Goal: Task Accomplishment & Management: Use online tool/utility

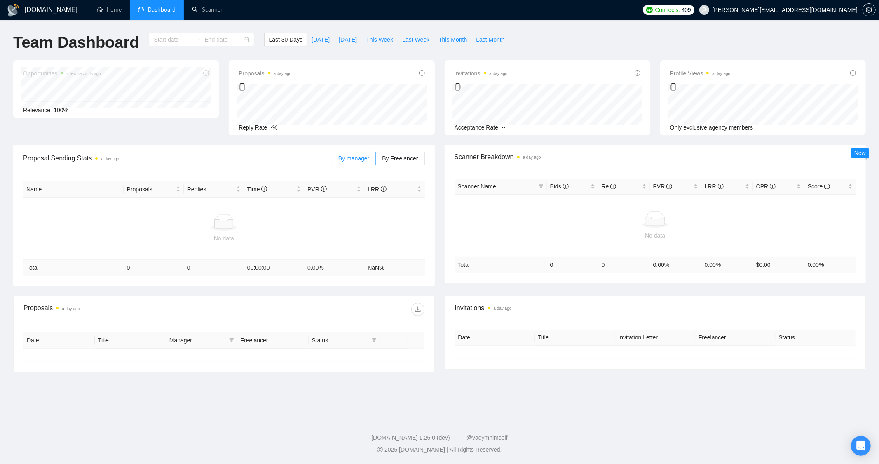
type input "[DATE]"
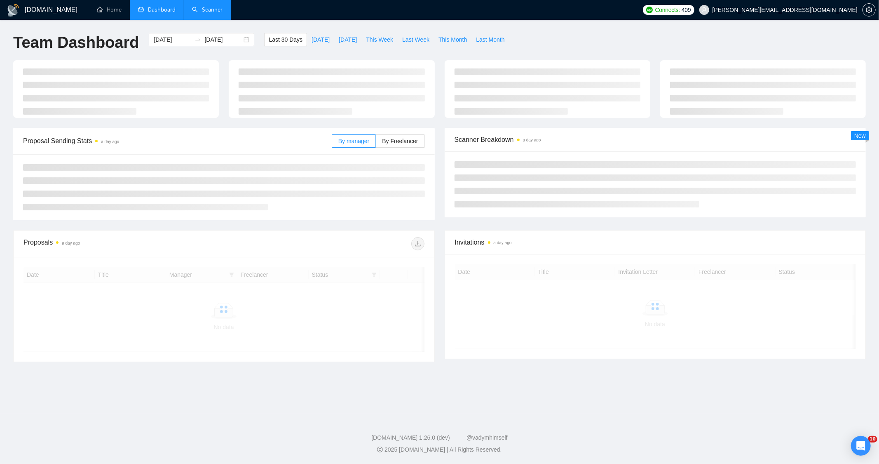
click at [209, 13] on link "Scanner" at bounding box center [207, 9] width 30 height 7
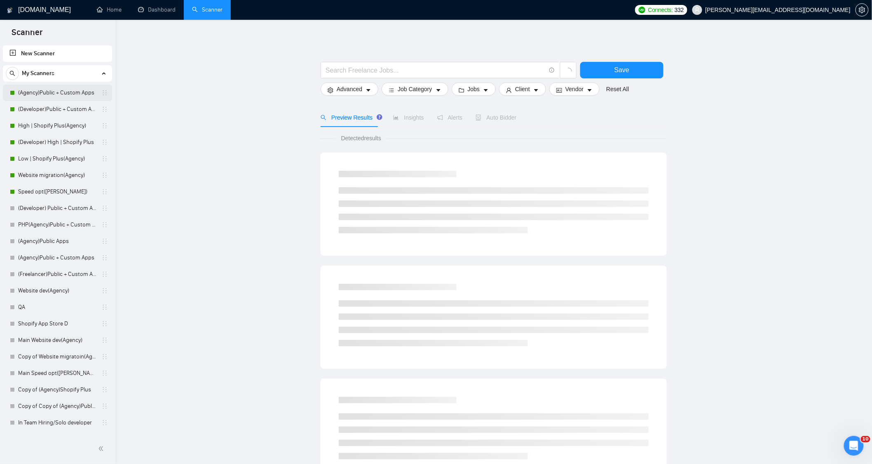
click at [41, 94] on link "(Agency)Public + Custom Apps" at bounding box center [57, 92] width 78 height 16
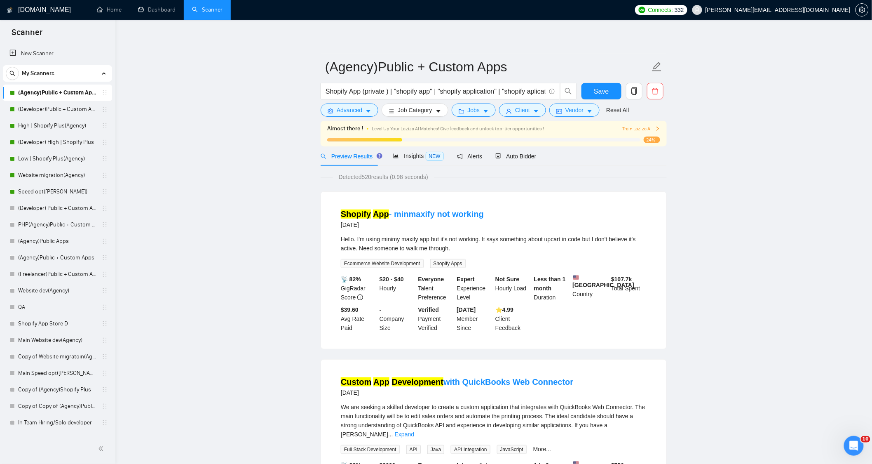
drag, startPoint x: 360, startPoint y: 178, endPoint x: 389, endPoint y: 181, distance: 29.5
click at [389, 181] on span "Detected 520 results (0.98 seconds)" at bounding box center [383, 176] width 101 height 9
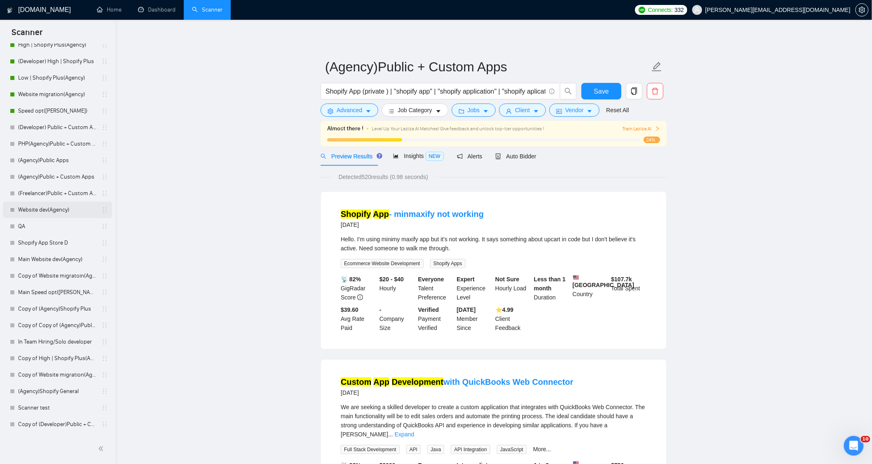
scroll to position [96, 0]
click at [50, 410] on link "Copy of (Developer)Public + Custom Apps" at bounding box center [57, 409] width 78 height 16
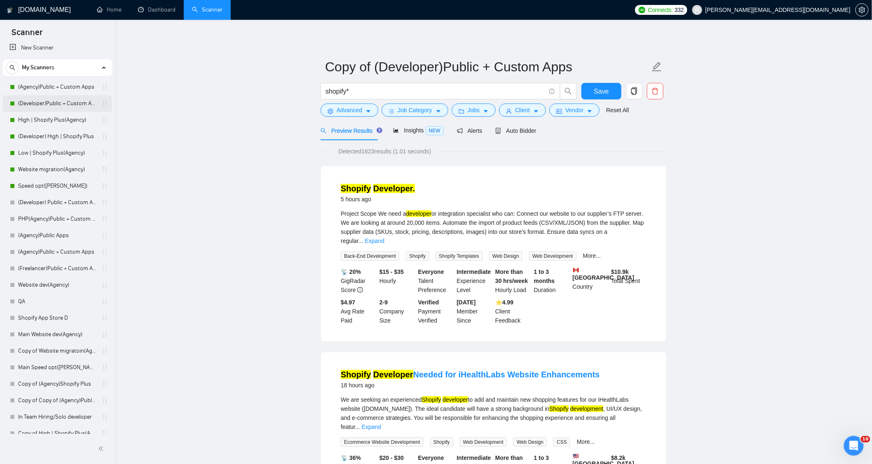
scroll to position [4, 0]
click at [48, 89] on link "(Agency)Public + Custom Apps" at bounding box center [57, 88] width 78 height 16
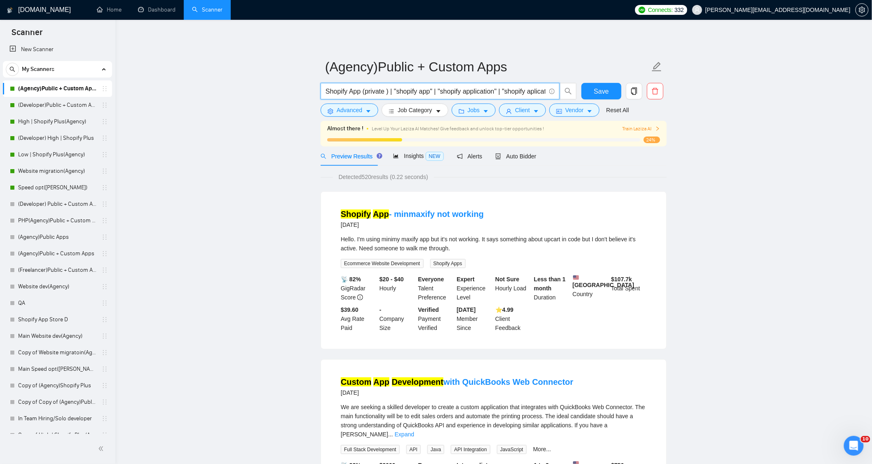
drag, startPoint x: 326, startPoint y: 89, endPoint x: 182, endPoint y: 127, distance: 148.5
click at [368, 108] on button "Advanced" at bounding box center [350, 109] width 58 height 13
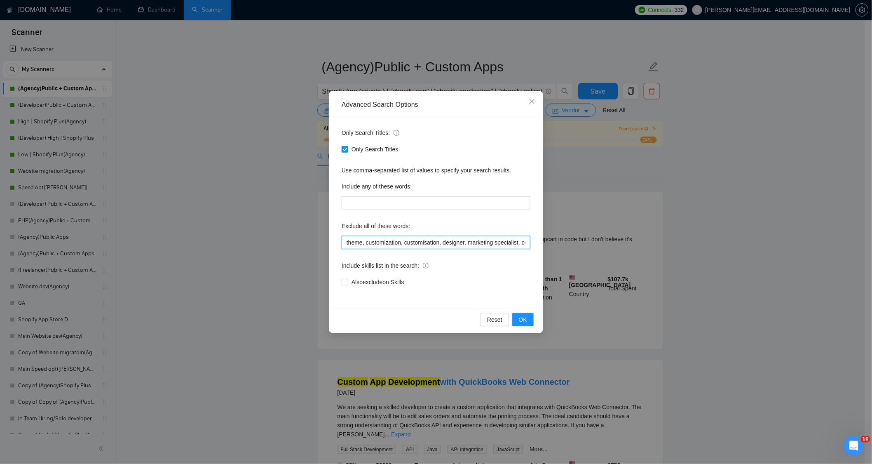
drag, startPoint x: 346, startPoint y: 245, endPoint x: 211, endPoint y: 254, distance: 135.9
click at [211, 254] on div "Advanced Search Options Only Search Titles: Only Search Titles Use comma-separa…" at bounding box center [436, 232] width 872 height 464
type input "ftheme, customization, customisation, designer, marketing specialist, copywrite…"
click at [343, 148] on input "Only Search Titles" at bounding box center [345, 149] width 6 height 6
checkbox input "false"
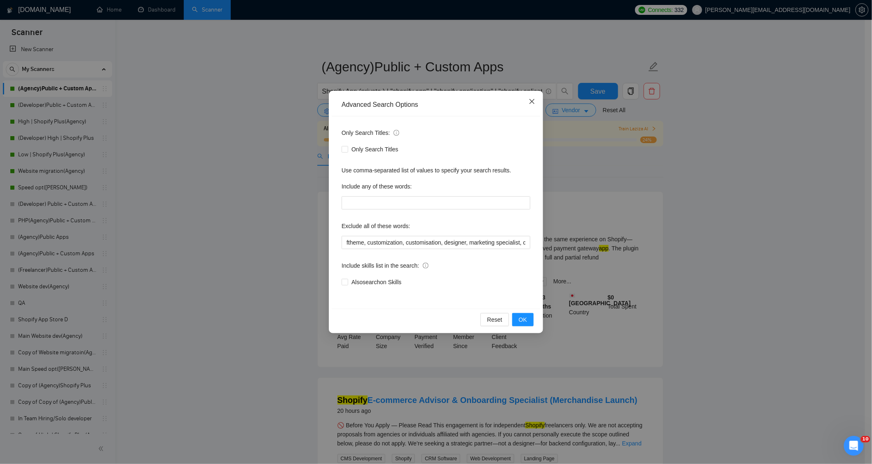
click at [532, 96] on span "Close" at bounding box center [532, 102] width 22 height 22
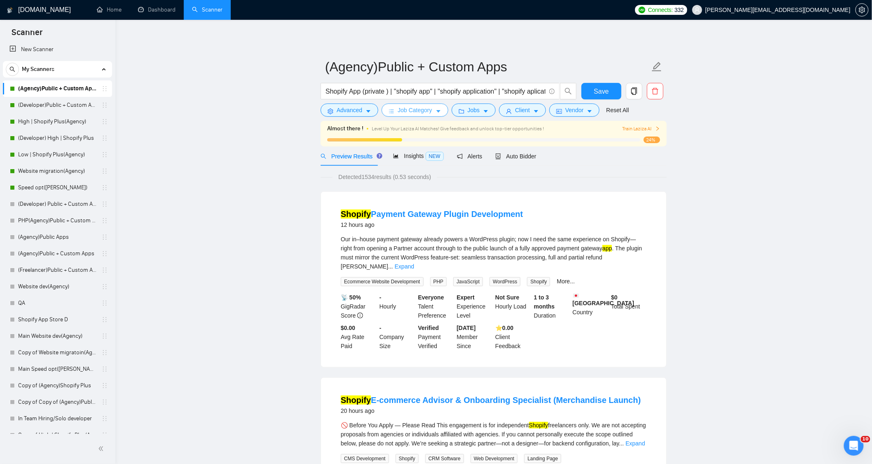
click at [409, 113] on span "Job Category" at bounding box center [415, 109] width 34 height 9
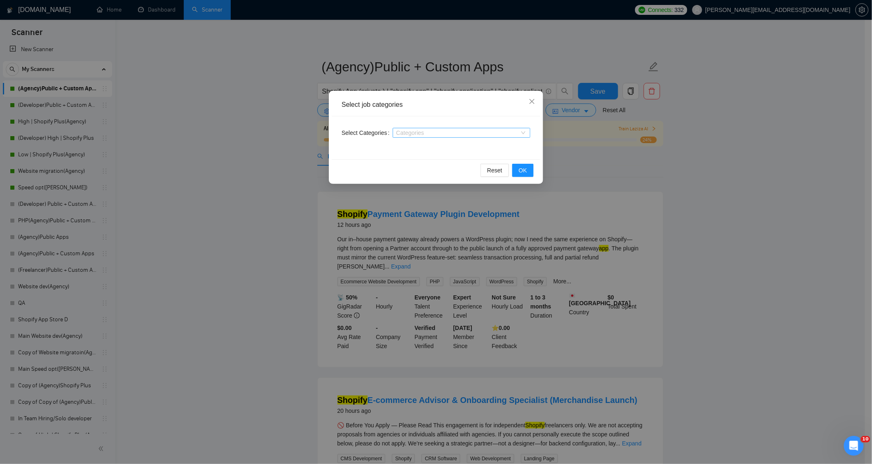
click at [425, 134] on div at bounding box center [457, 132] width 125 height 7
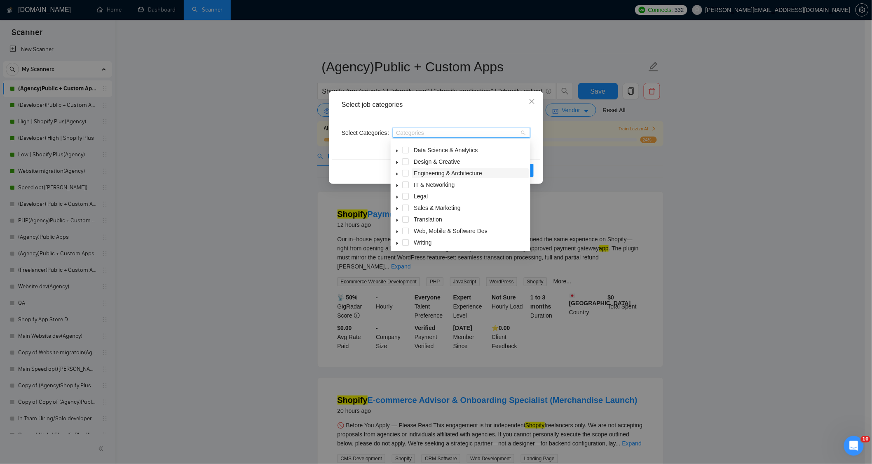
scroll to position [33, 0]
click at [396, 229] on icon "caret-down" at bounding box center [397, 230] width 2 height 3
click at [414, 184] on span at bounding box center [415, 184] width 7 height 7
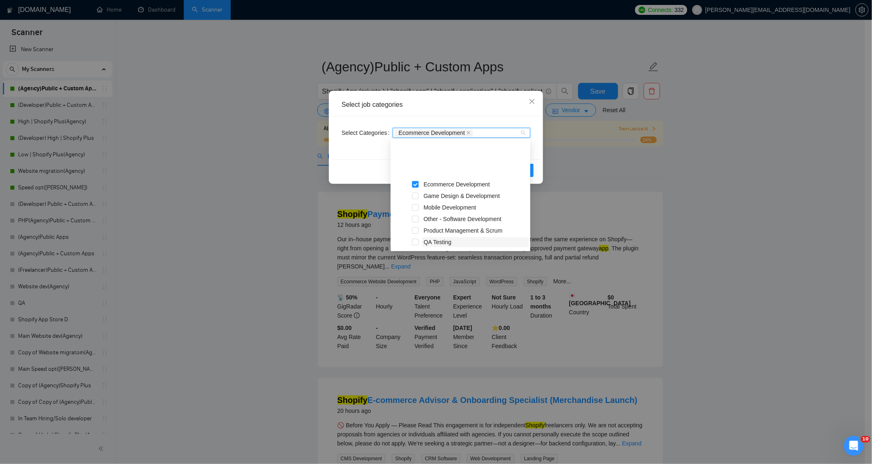
scroll to position [170, 0]
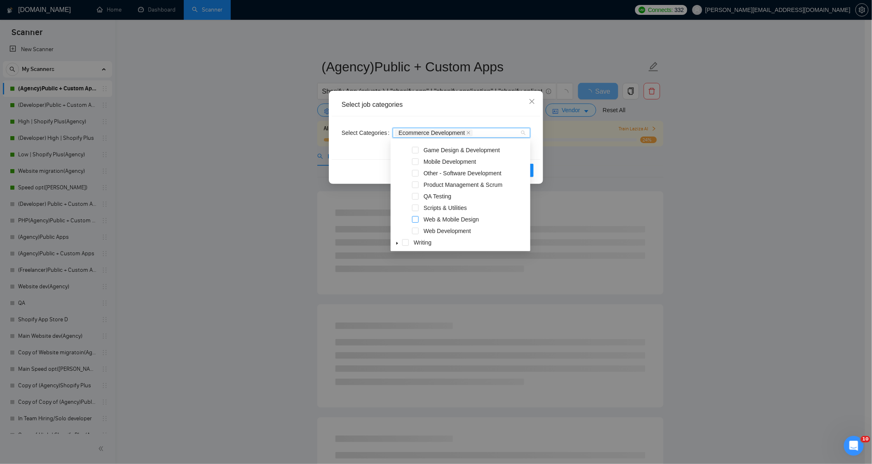
click at [417, 220] on span at bounding box center [415, 219] width 7 height 7
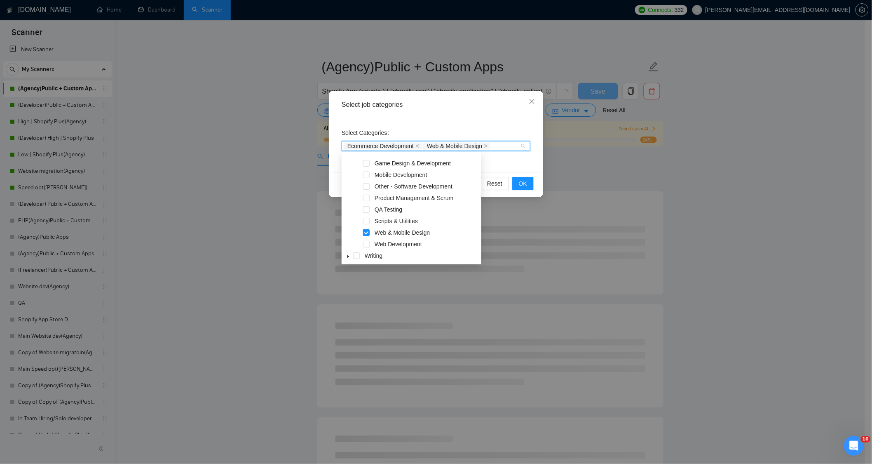
click at [365, 230] on span at bounding box center [366, 232] width 7 height 7
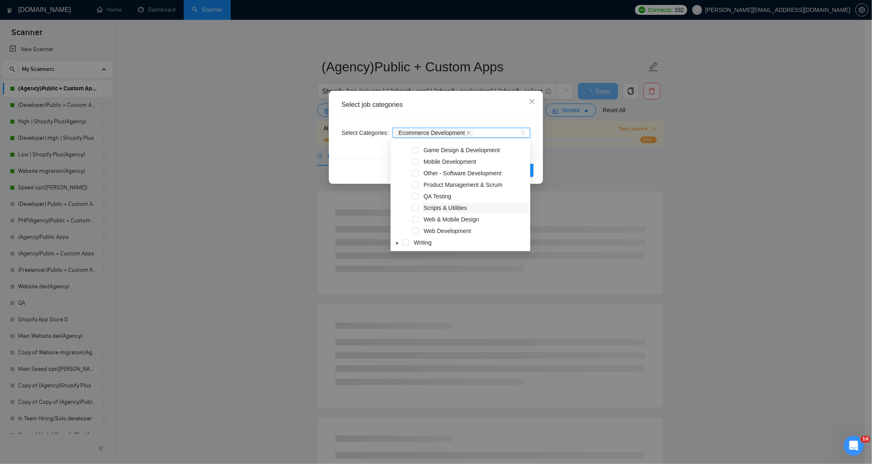
drag, startPoint x: 417, startPoint y: 232, endPoint x: 437, endPoint y: 217, distance: 25.6
click at [416, 232] on span at bounding box center [415, 230] width 7 height 7
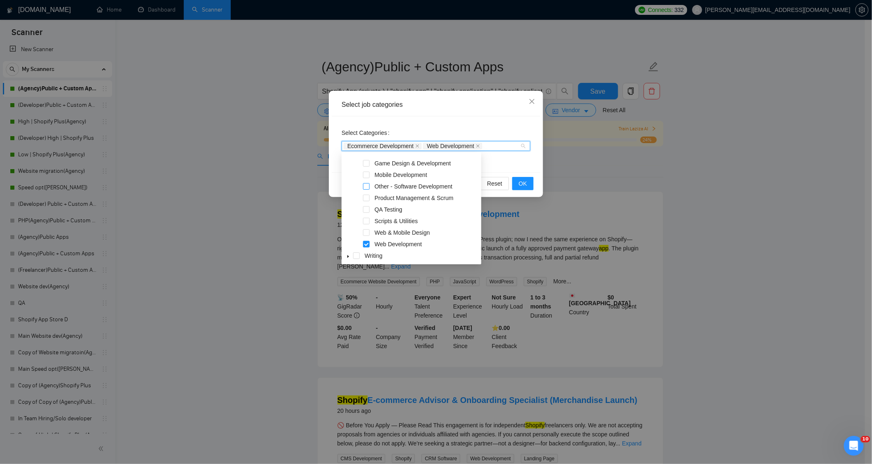
click at [368, 188] on span at bounding box center [366, 186] width 7 height 7
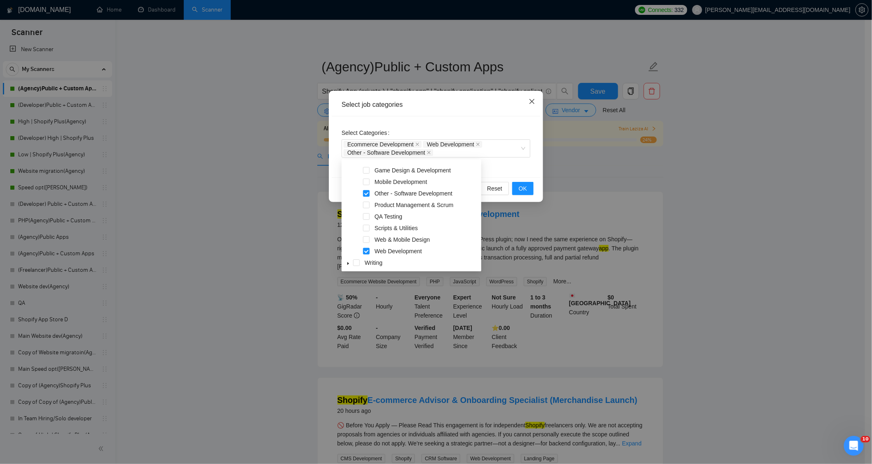
click at [529, 103] on icon "close" at bounding box center [532, 101] width 7 height 7
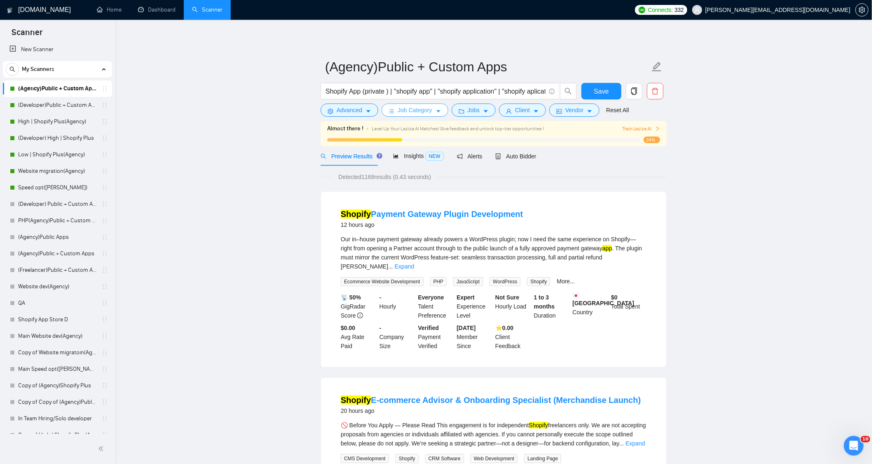
click at [426, 114] on span "Job Category" at bounding box center [415, 109] width 34 height 9
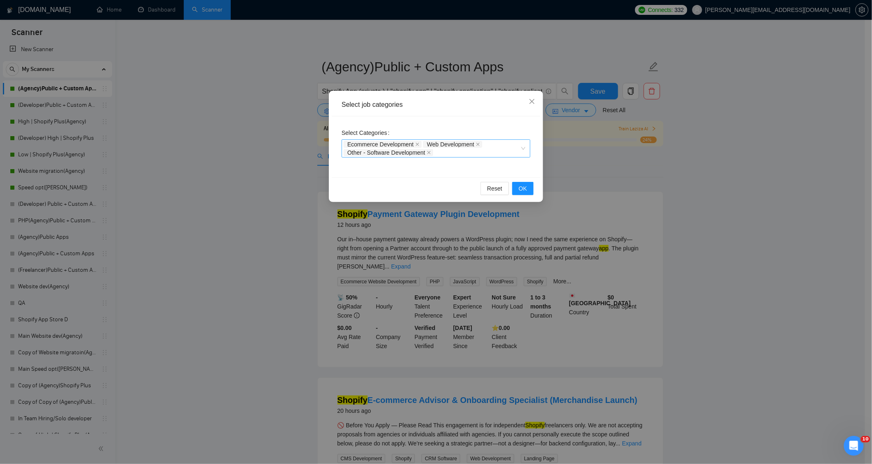
click at [419, 143] on span "Ecommerce Development" at bounding box center [383, 144] width 78 height 7
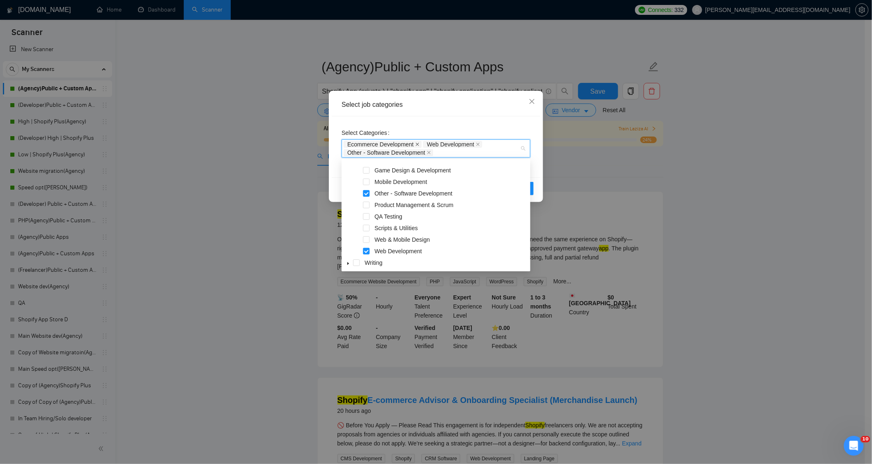
click at [418, 143] on icon "close" at bounding box center [417, 144] width 4 height 4
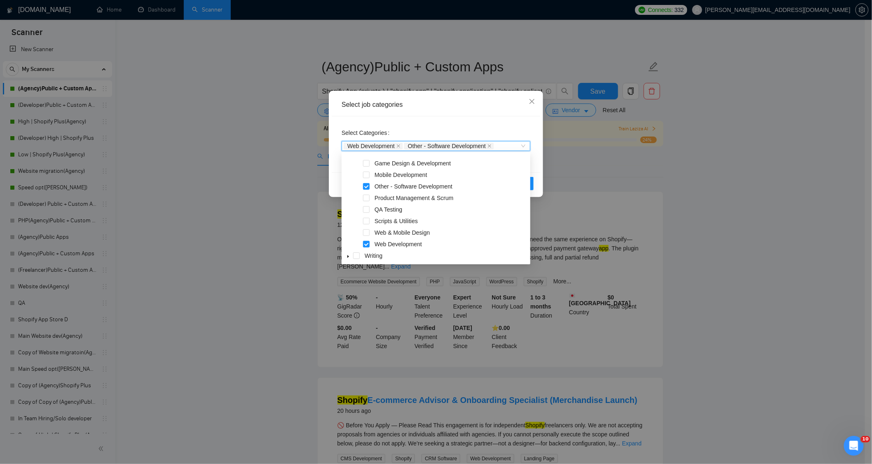
click at [418, 143] on span "Other - Software Development" at bounding box center [447, 146] width 78 height 6
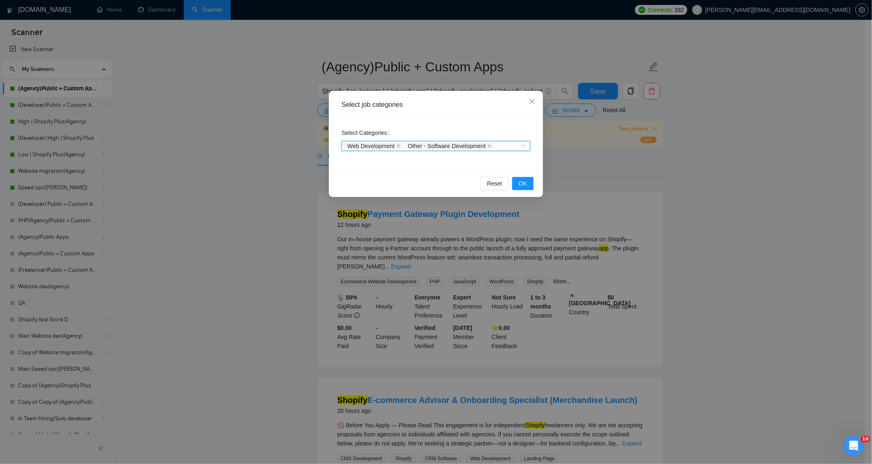
click at [399, 145] on icon "close" at bounding box center [398, 146] width 4 height 4
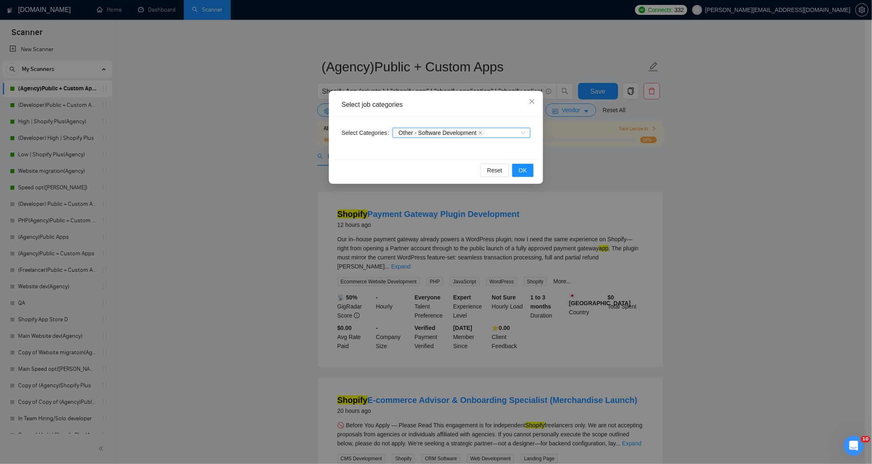
click at [479, 132] on icon "close" at bounding box center [480, 132] width 3 height 3
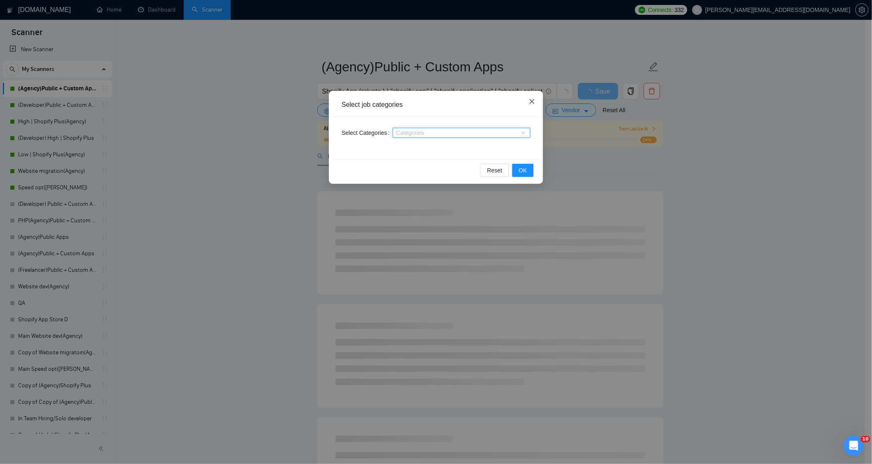
click at [532, 107] on span "Close" at bounding box center [532, 102] width 22 height 22
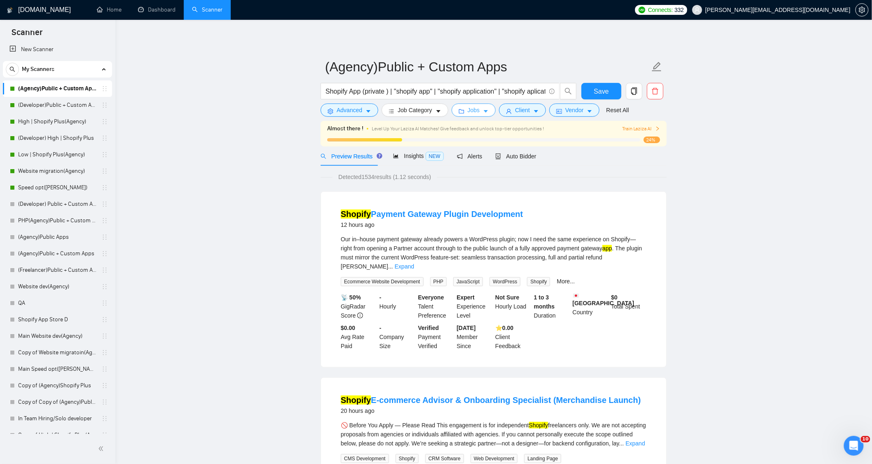
click at [485, 112] on icon "caret-down" at bounding box center [486, 111] width 6 height 6
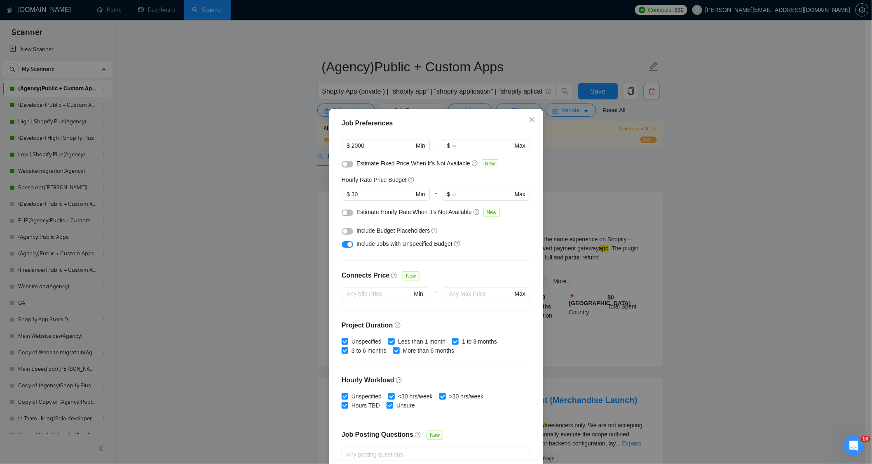
scroll to position [91, 0]
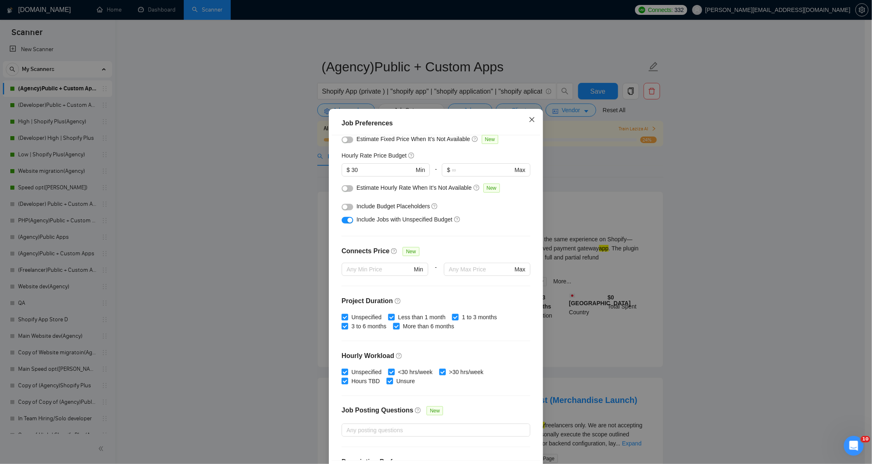
click at [532, 121] on span "Close" at bounding box center [532, 120] width 22 height 22
